Goal: Check status: Check status

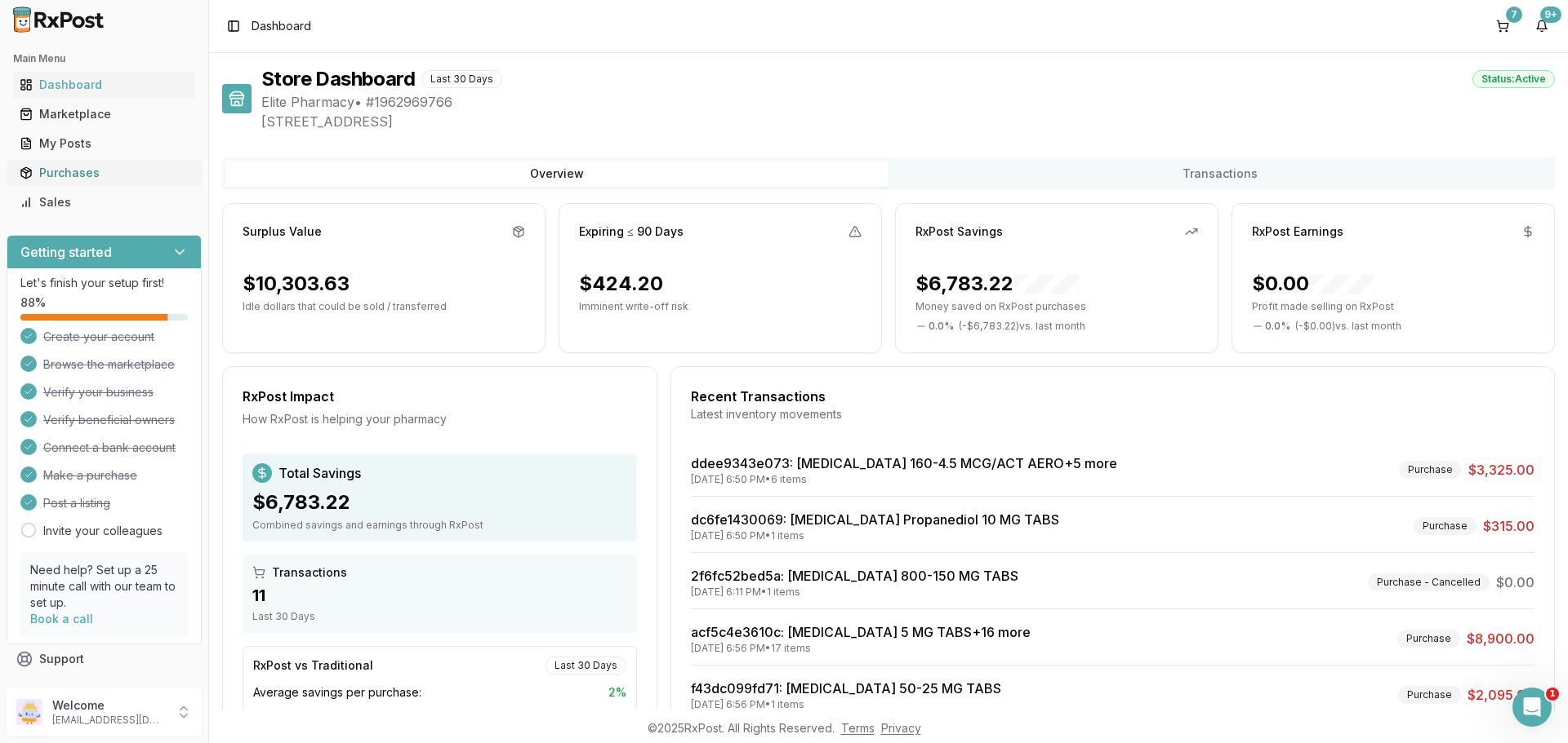
click at [73, 178] on div "Purchases" at bounding box center [103, 173] width 169 height 16
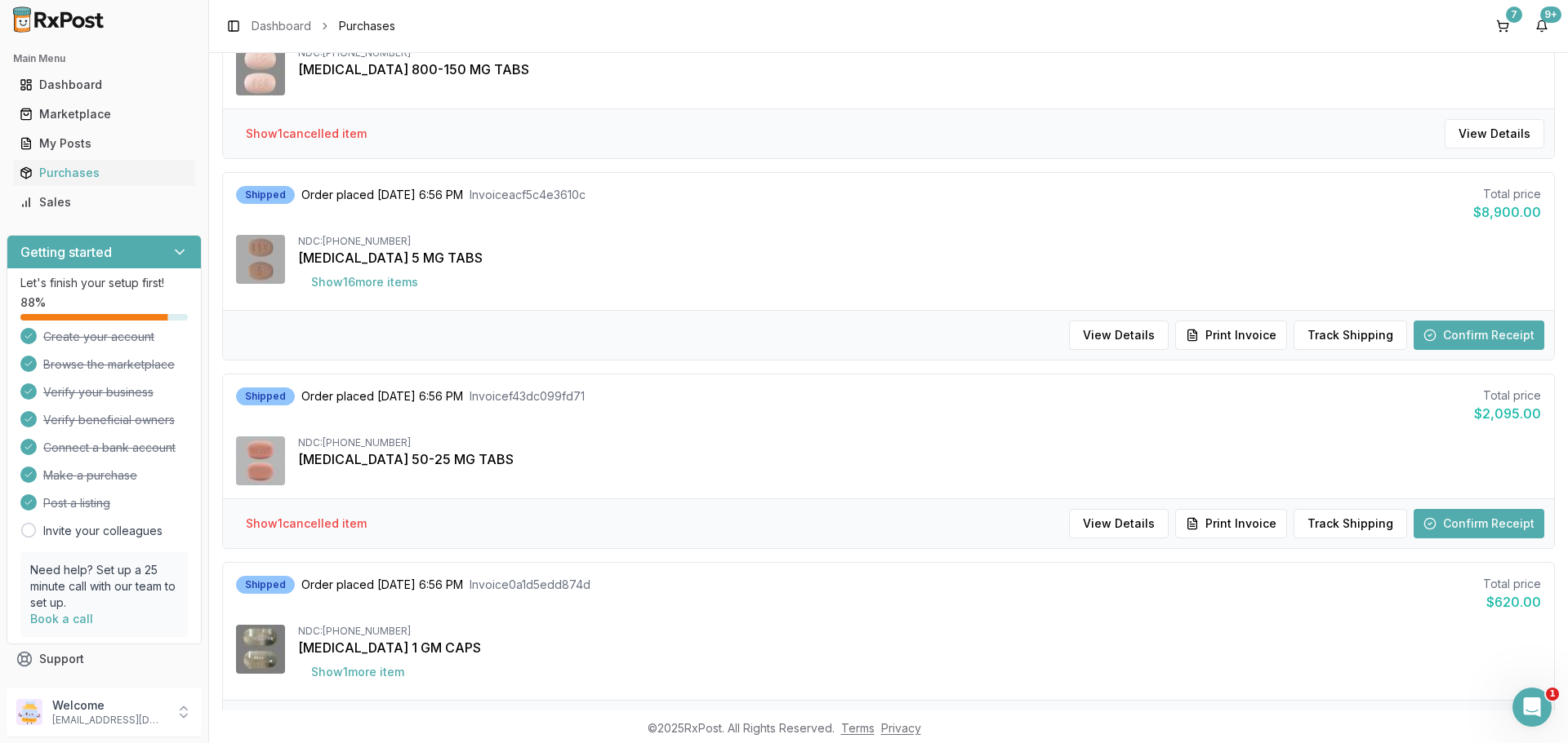
scroll to position [653, 0]
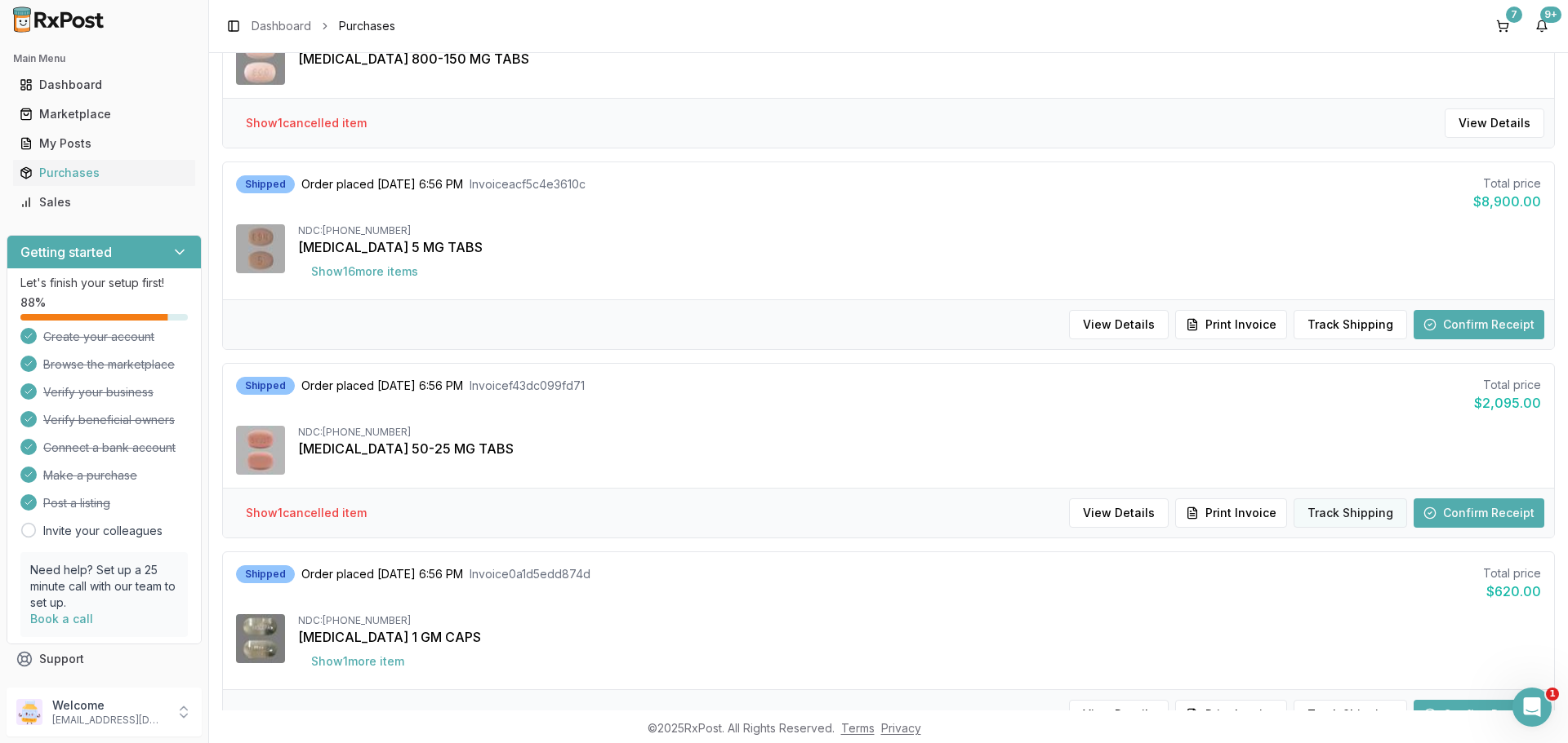
click at [1339, 513] on button "Track Shipping" at bounding box center [1351, 513] width 114 height 29
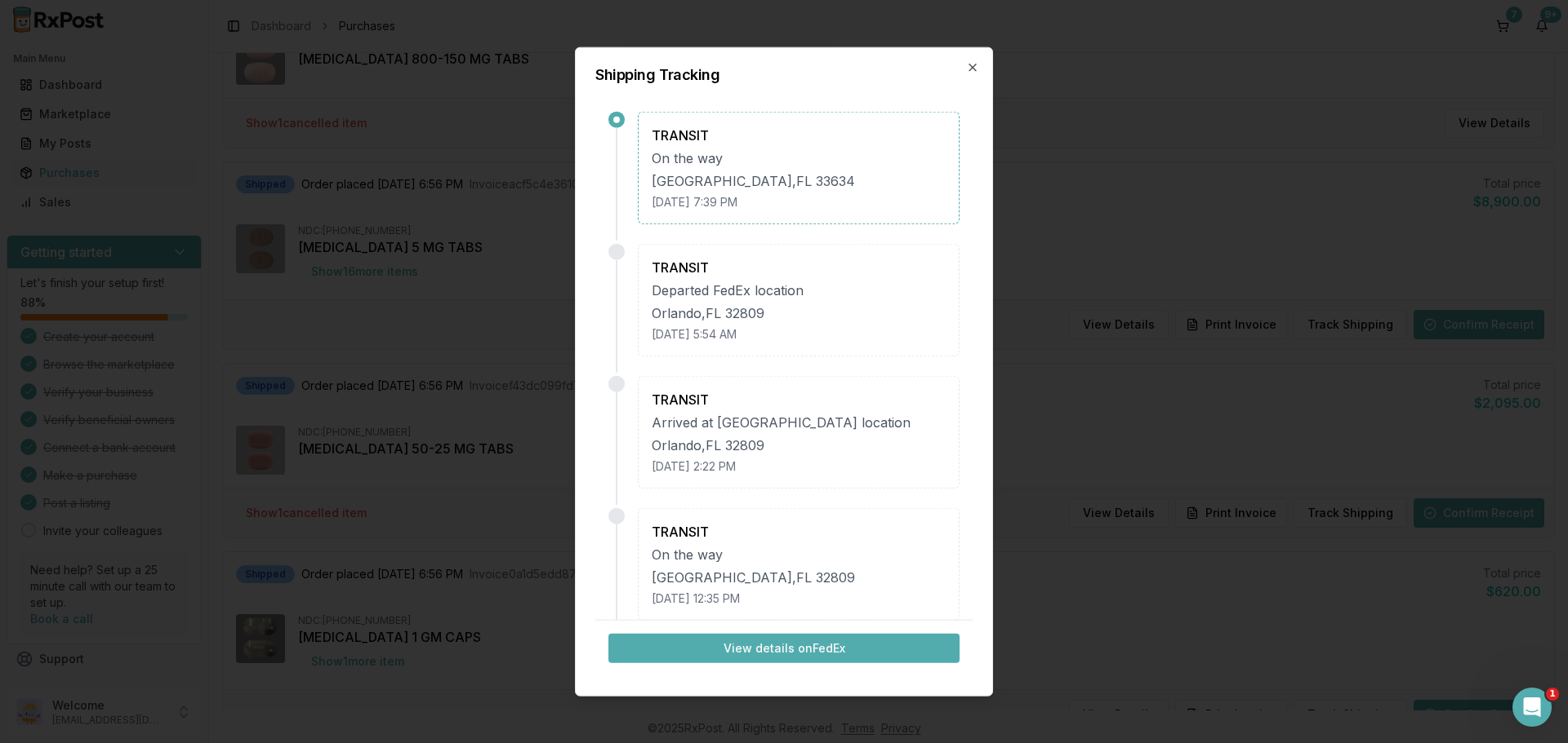
scroll to position [0, 0]
click at [971, 71] on icon "button" at bounding box center [972, 68] width 14 height 14
